Goal: Task Accomplishment & Management: Manage account settings

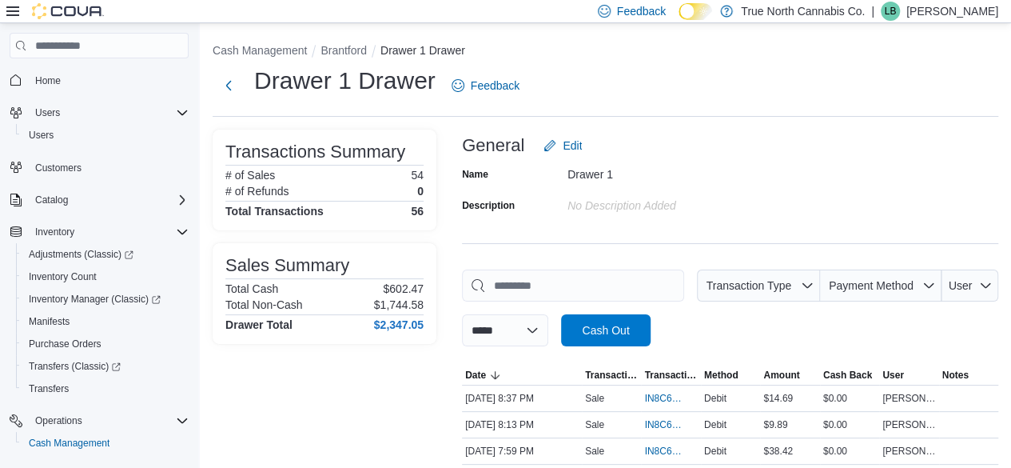
click at [969, 7] on p "Lori Burns" at bounding box center [952, 11] width 92 height 19
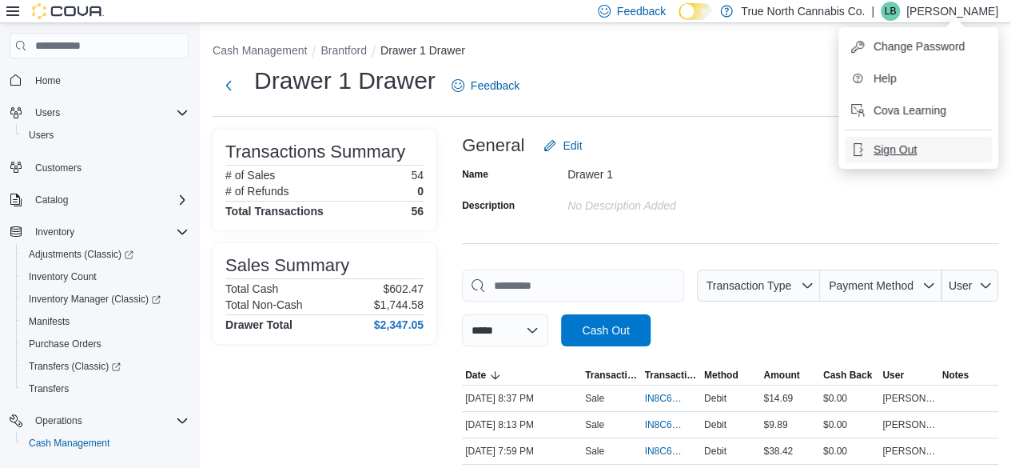
click at [889, 150] on span "Sign Out" at bounding box center [895, 149] width 43 height 16
